Goal: Task Accomplishment & Management: Complete application form

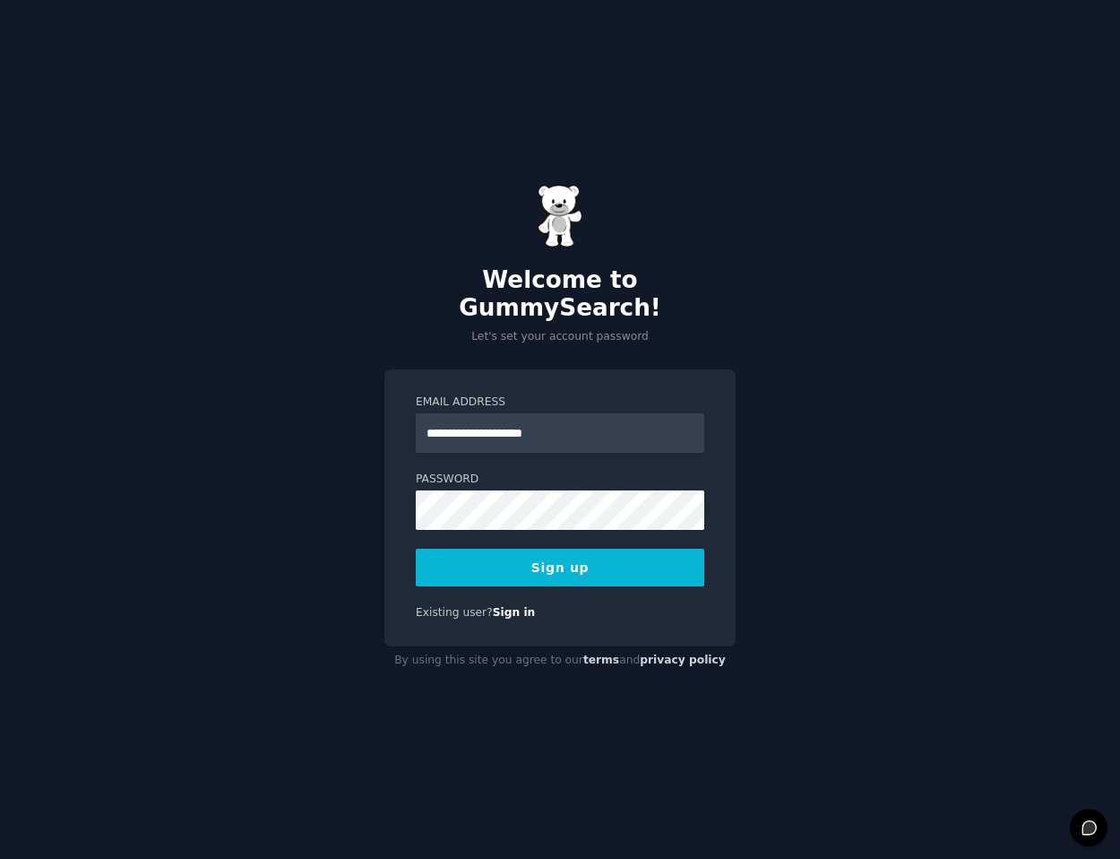
type input "**********"
click at [375, 443] on div "**********" at bounding box center [560, 429] width 1120 height 859
click at [484, 551] on button "Sign up" at bounding box center [560, 568] width 289 height 38
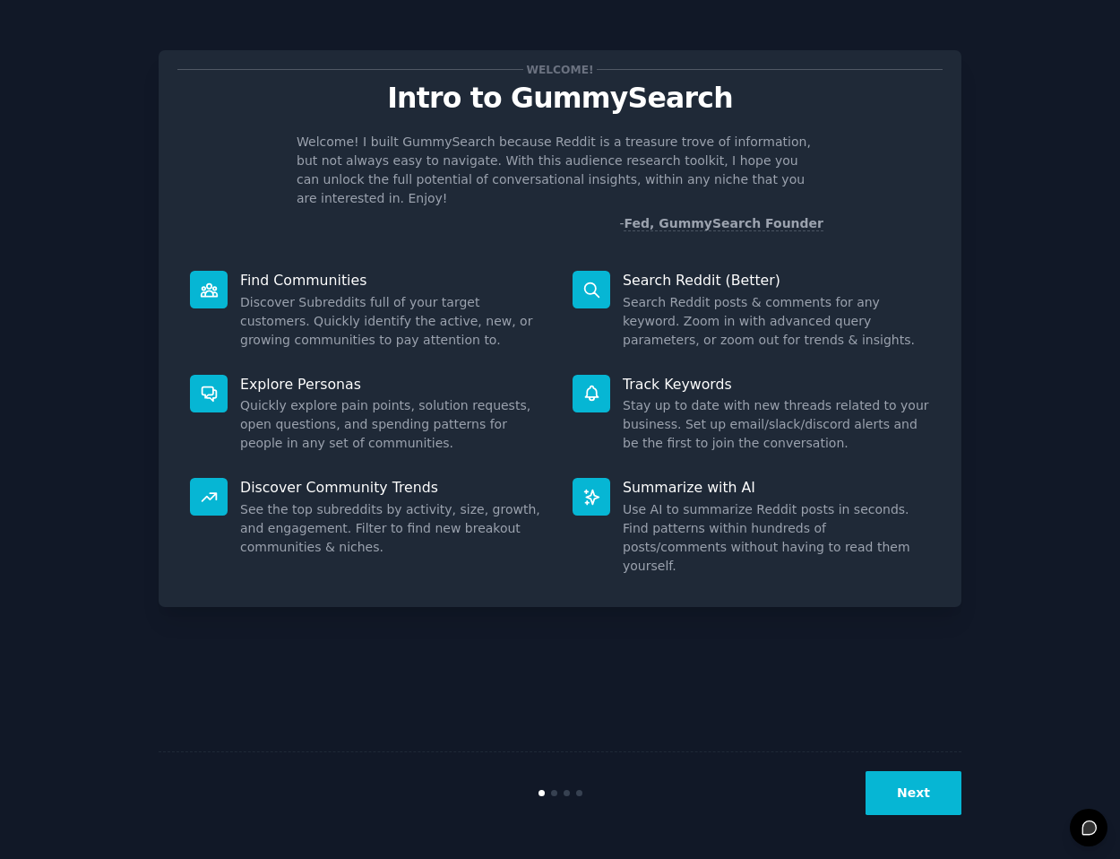
click at [904, 803] on button "Next" at bounding box center [914, 793] width 96 height 44
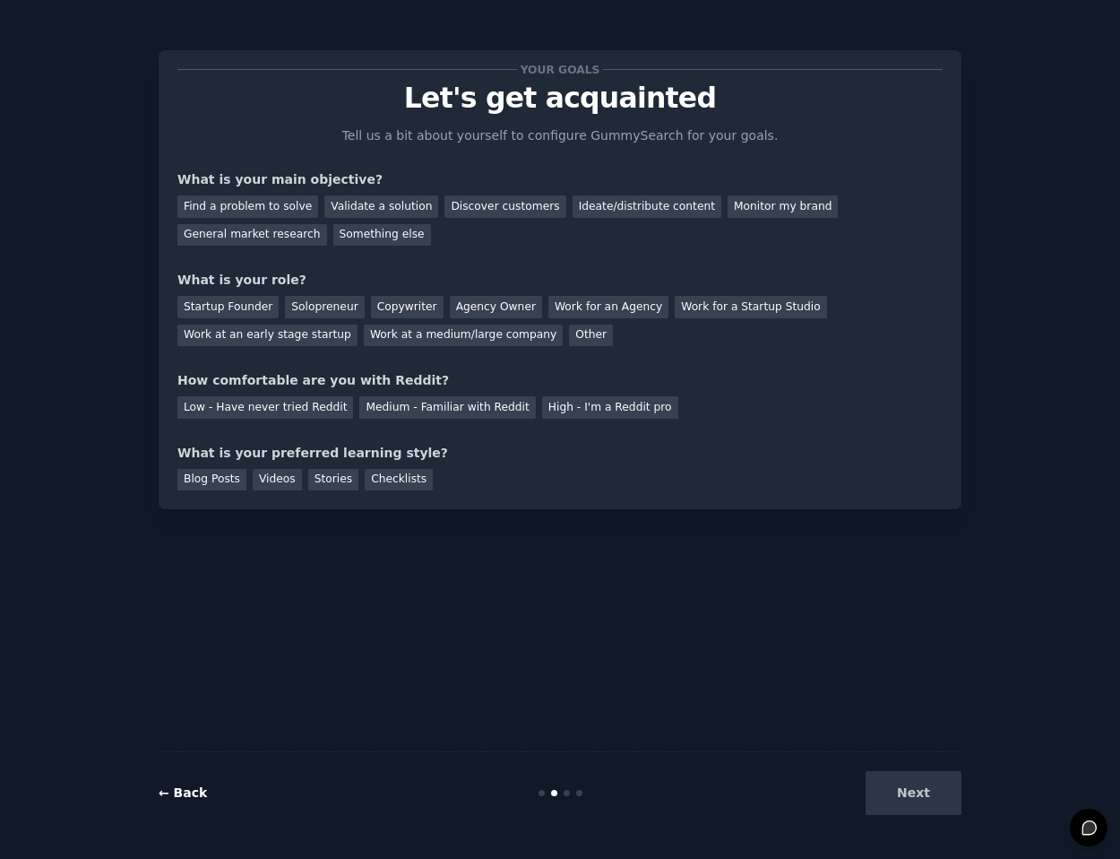
click at [178, 792] on link "← Back" at bounding box center [183, 792] width 48 height 14
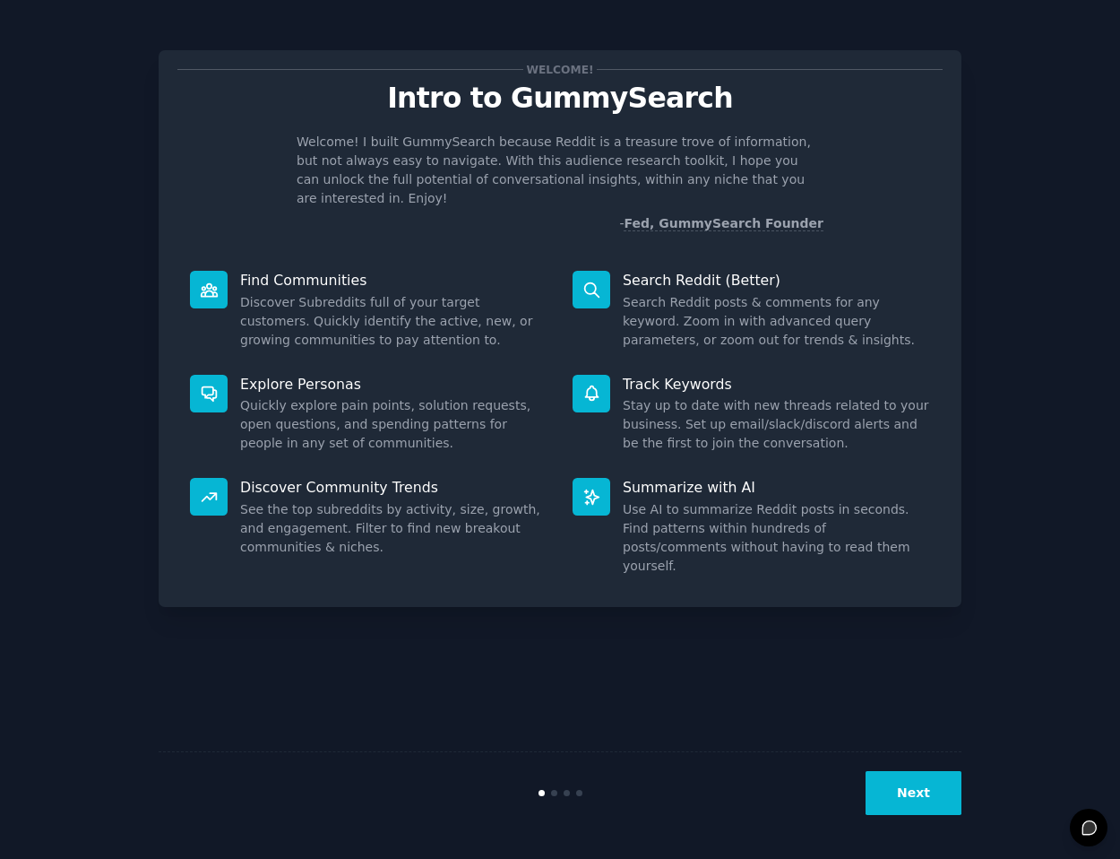
click at [875, 785] on button "Next" at bounding box center [914, 793] width 96 height 44
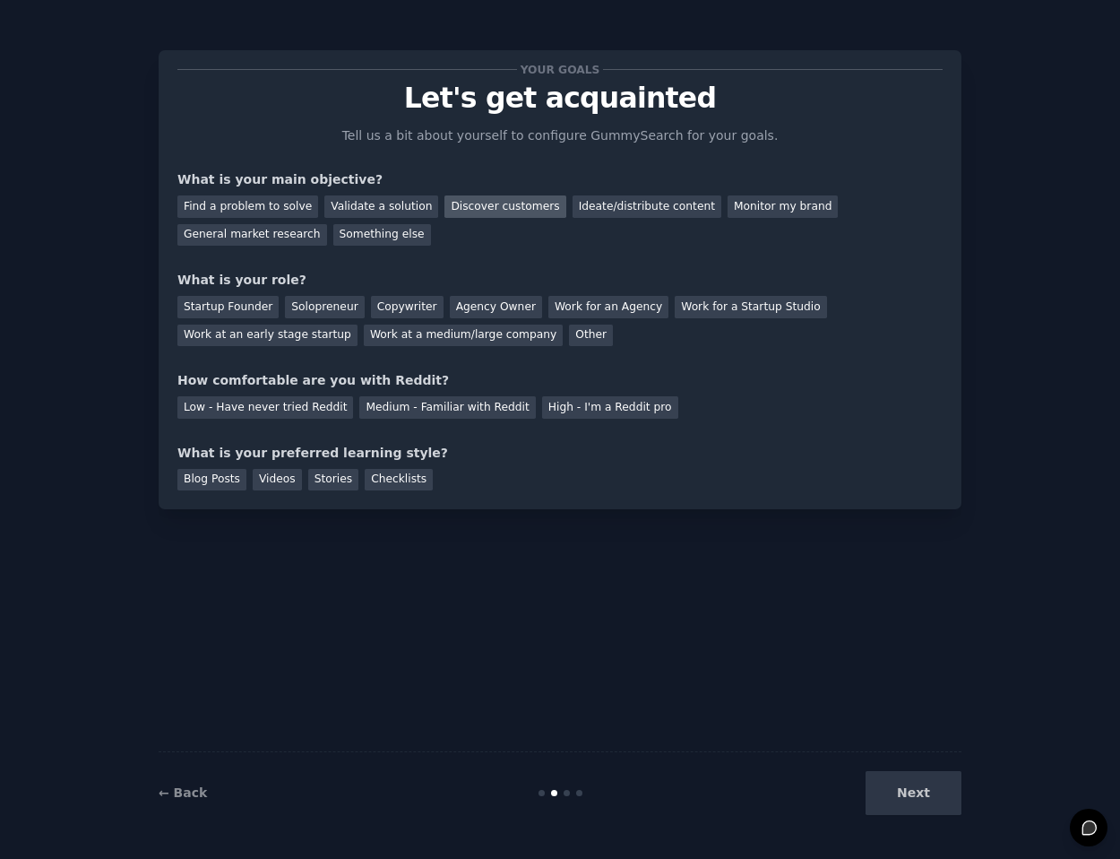
click at [471, 206] on div "Discover customers" at bounding box center [505, 206] width 121 height 22
click at [277, 240] on div "General market research" at bounding box center [252, 235] width 150 height 22
click at [376, 334] on div "Work at a medium/large company" at bounding box center [463, 335] width 199 height 22
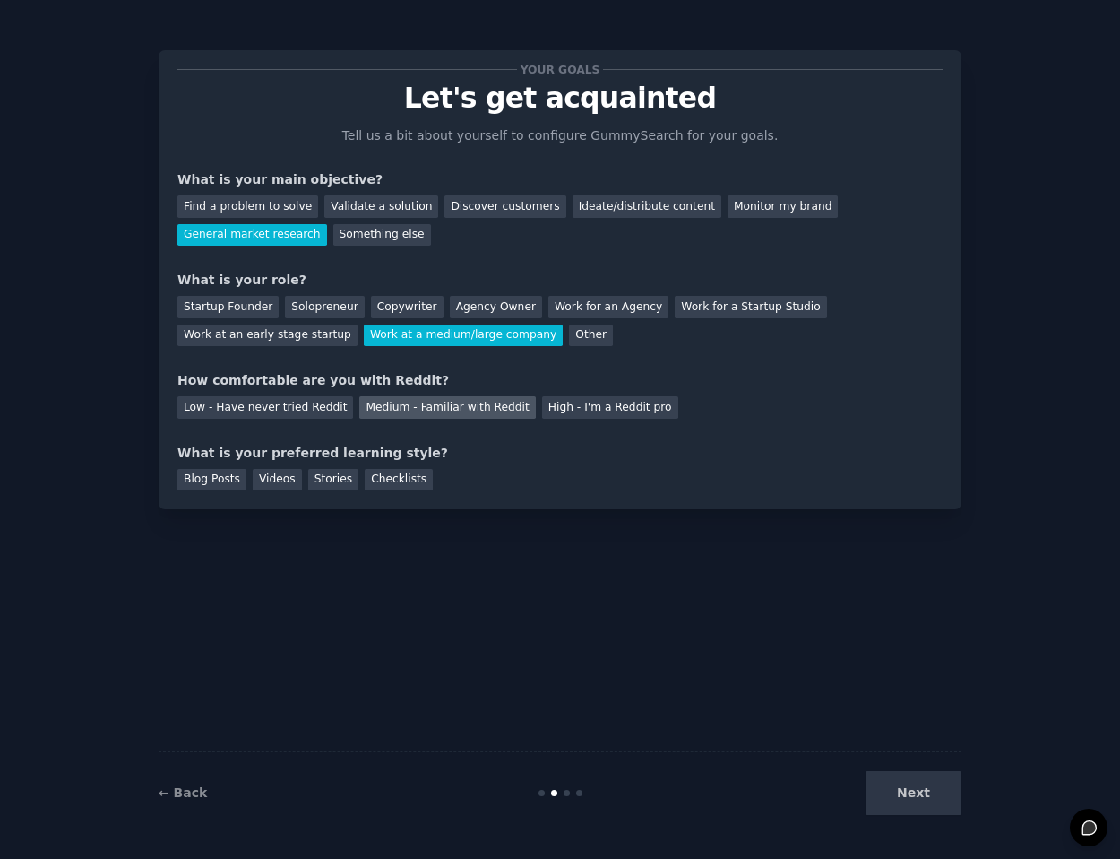
click at [359, 411] on div "Medium - Familiar with Reddit" at bounding box center [447, 407] width 176 height 22
click at [400, 484] on div "Checklists" at bounding box center [399, 480] width 68 height 22
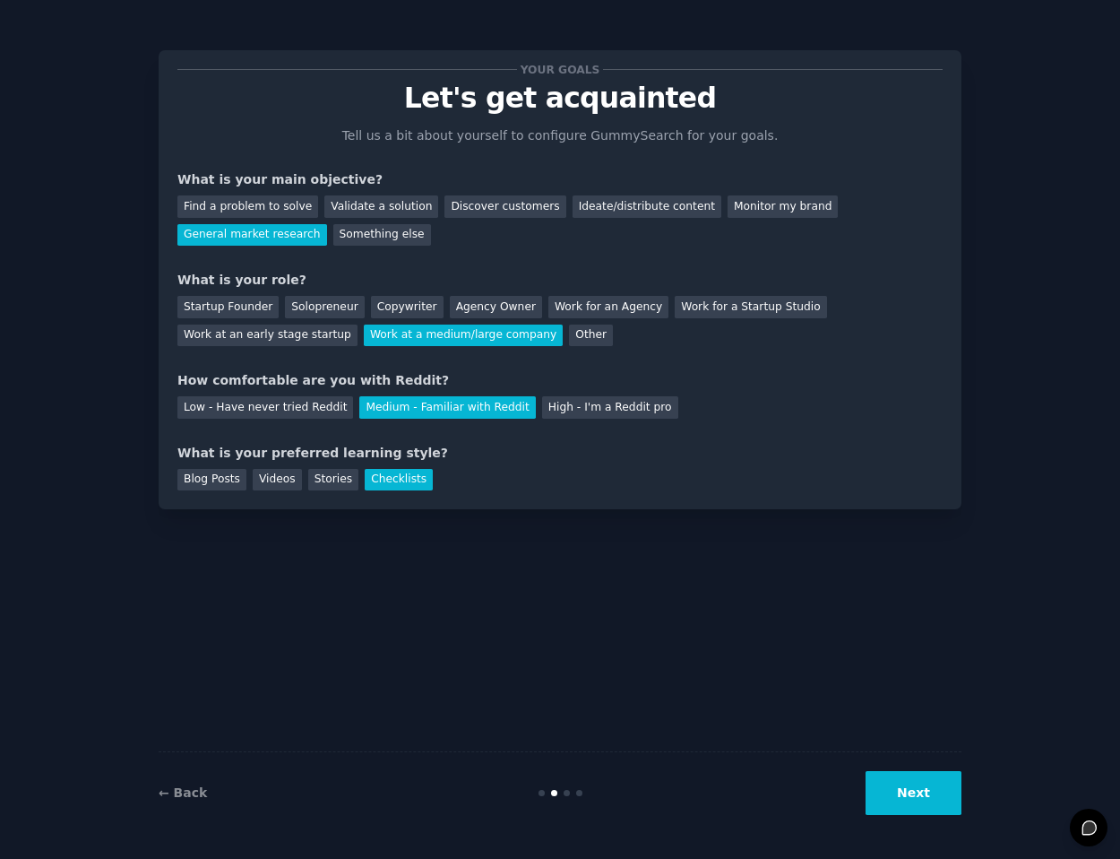
click at [885, 798] on button "Next" at bounding box center [914, 793] width 96 height 44
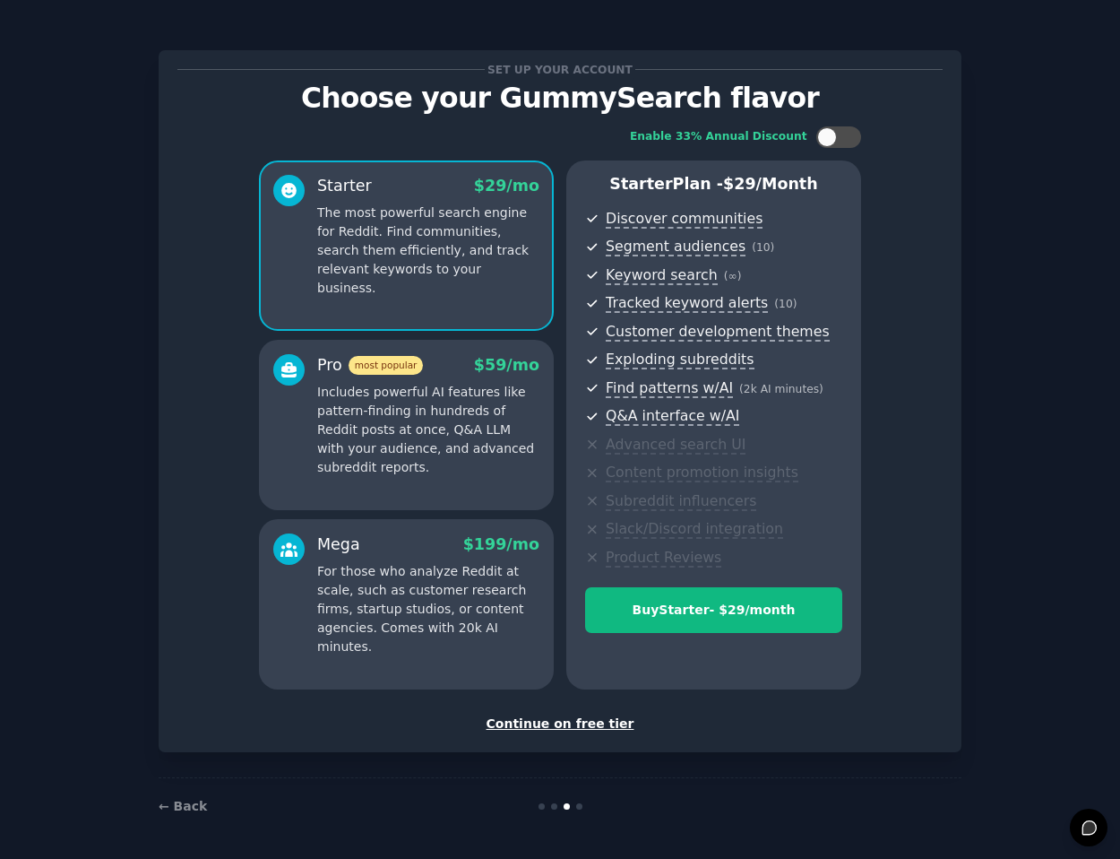
click at [550, 724] on div "Continue on free tier" at bounding box center [560, 723] width 766 height 19
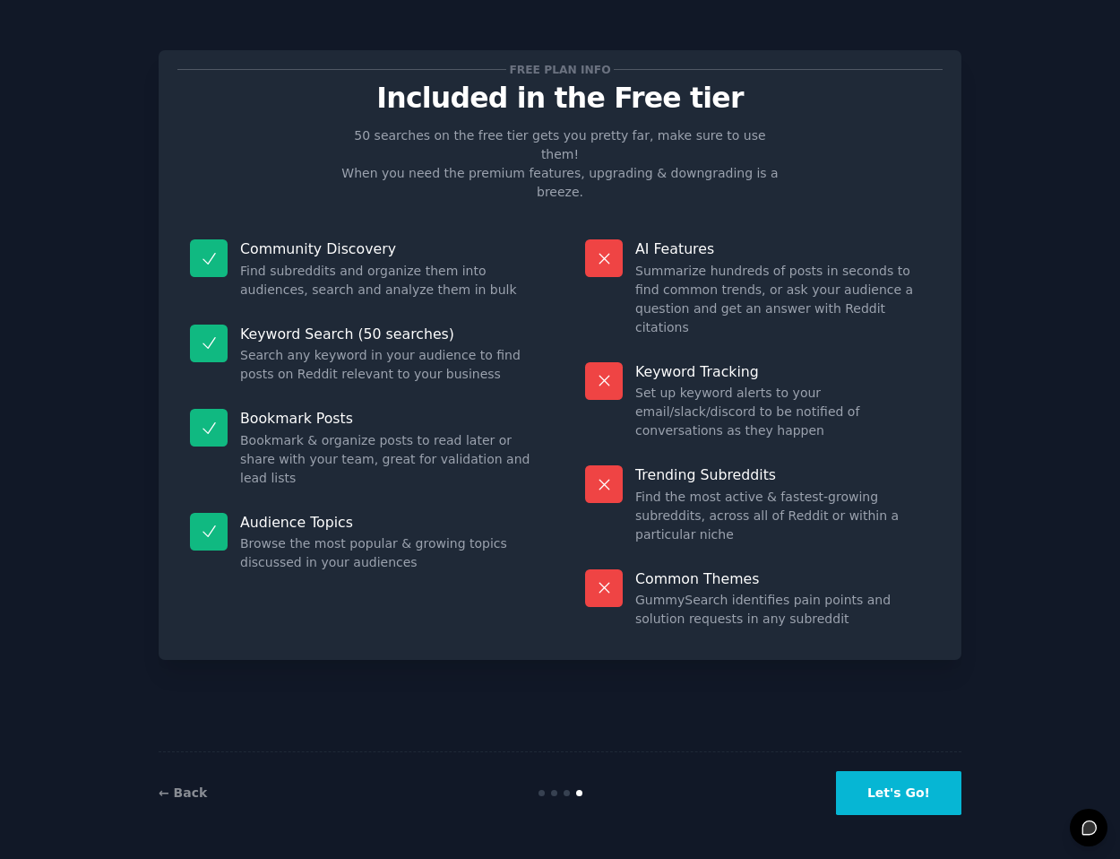
click at [865, 794] on button "Let's Go!" at bounding box center [898, 793] width 125 height 44
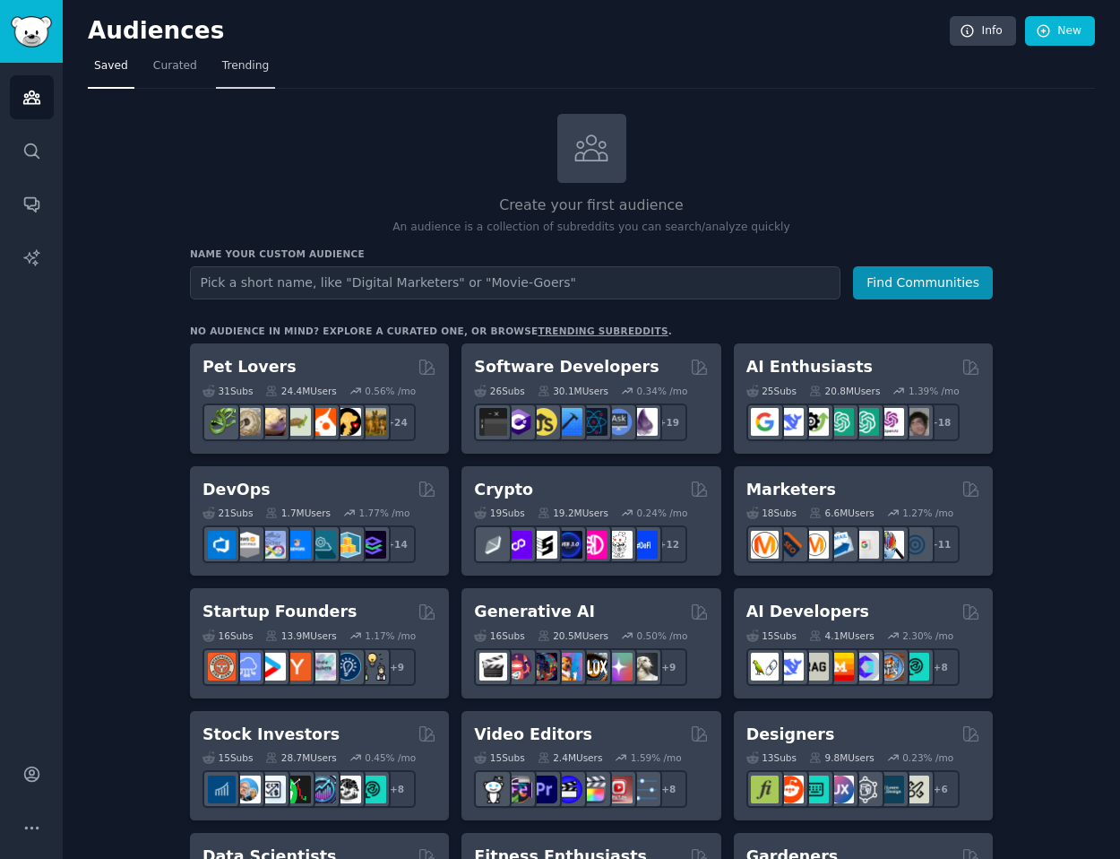
click at [238, 65] on span "Trending" at bounding box center [245, 66] width 47 height 16
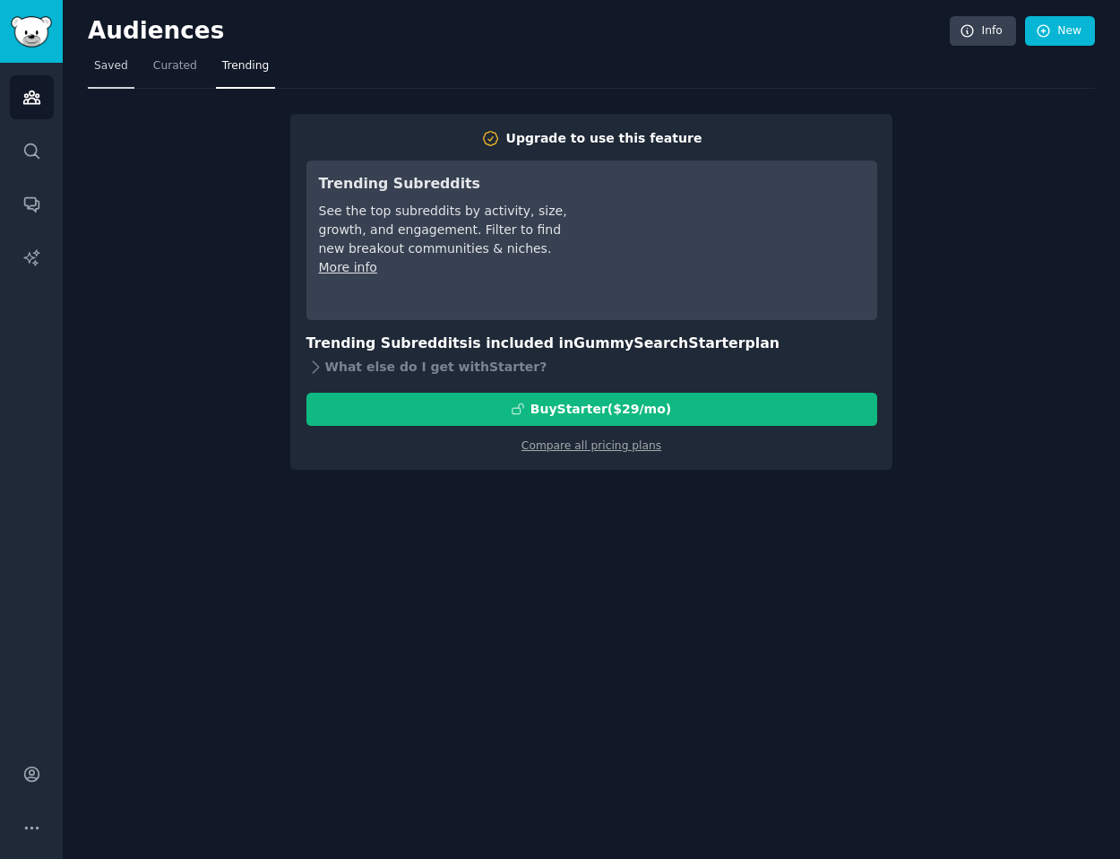
click at [119, 73] on span "Saved" at bounding box center [111, 66] width 34 height 16
